Goal: Information Seeking & Learning: Learn about a topic

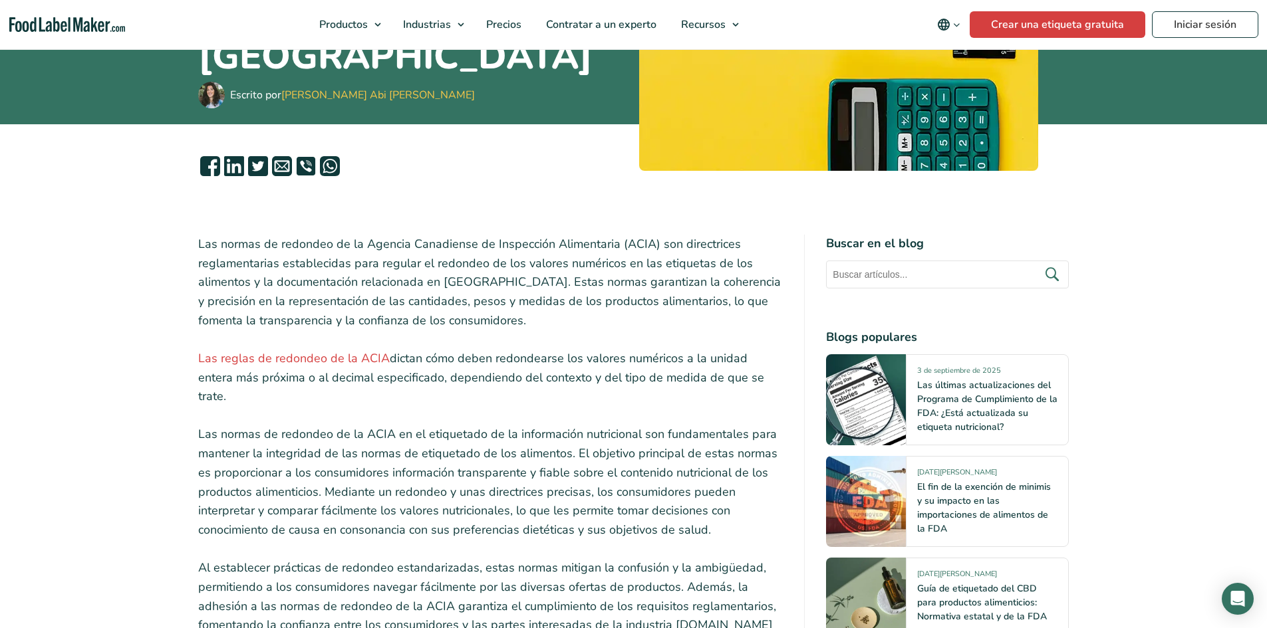
scroll to position [305, 0]
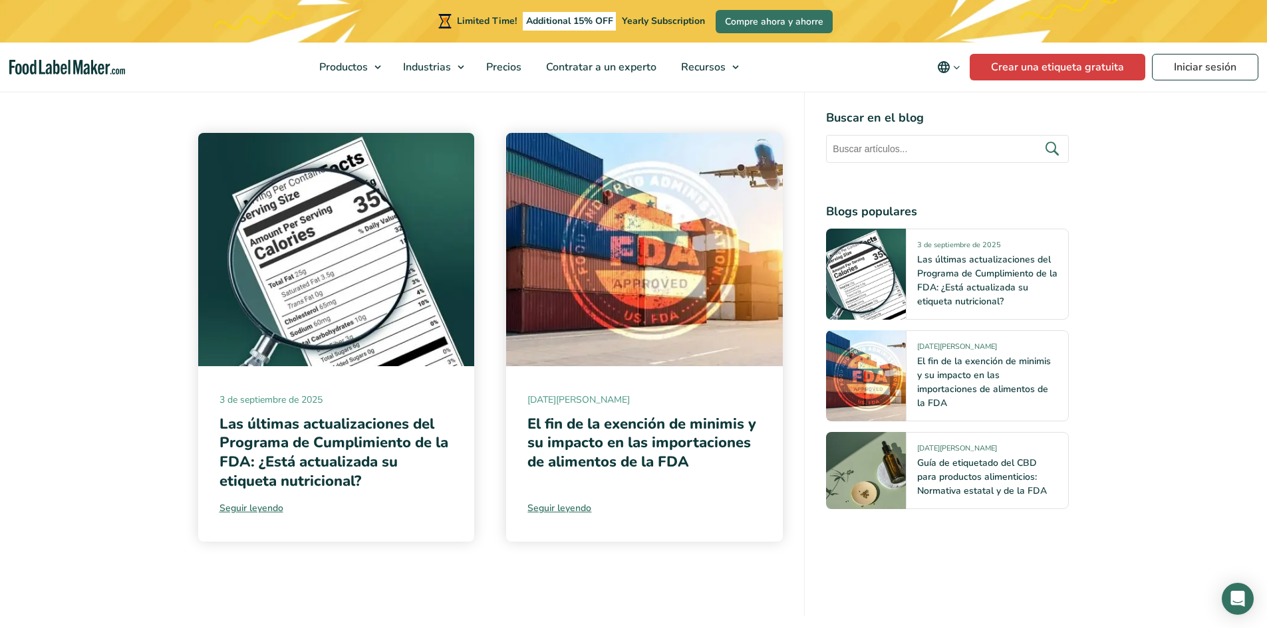
scroll to position [6565, 0]
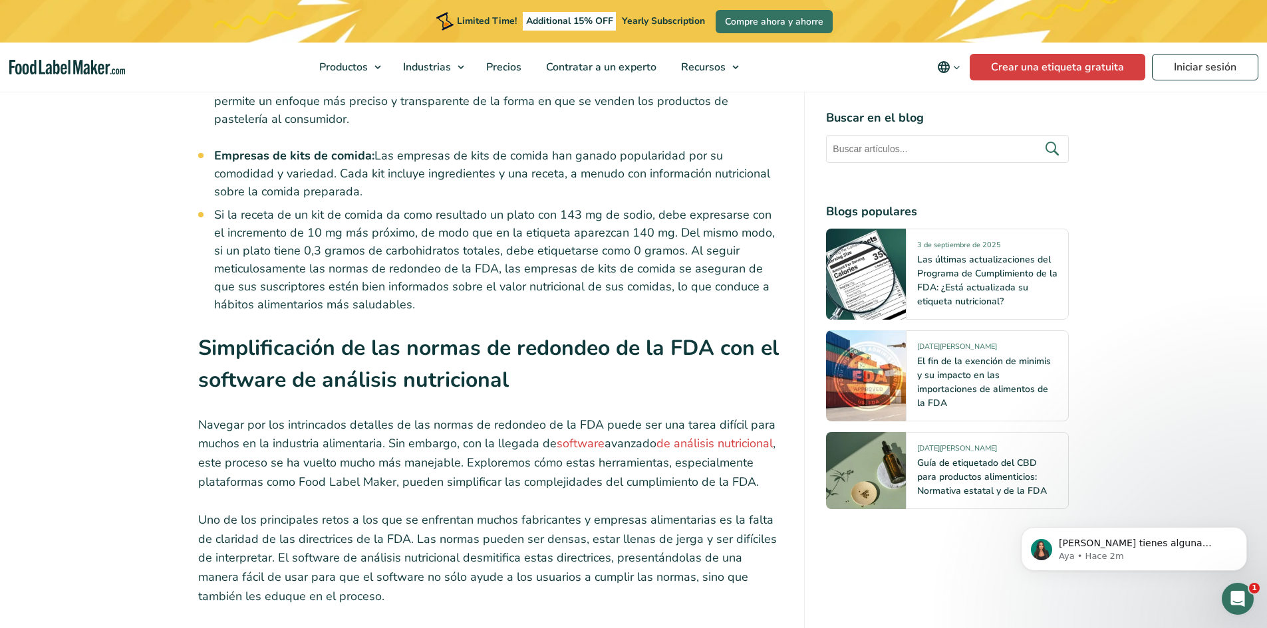
scroll to position [4663, 0]
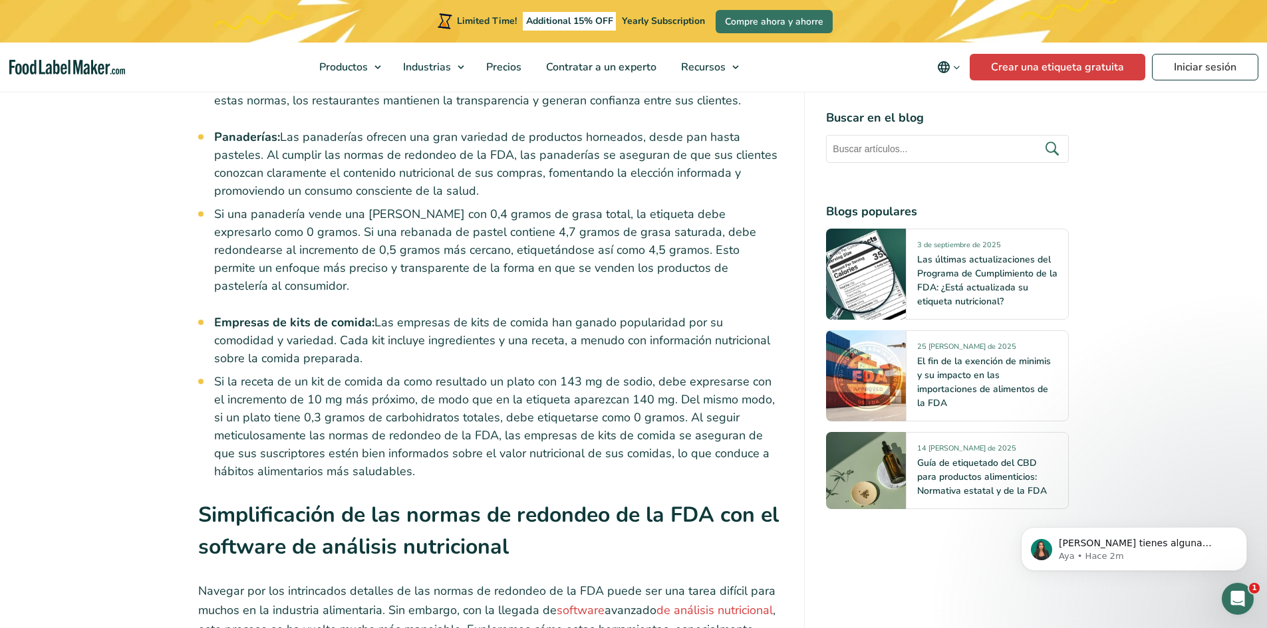
scroll to position [4472, 0]
